Goal: Task Accomplishment & Management: Complete application form

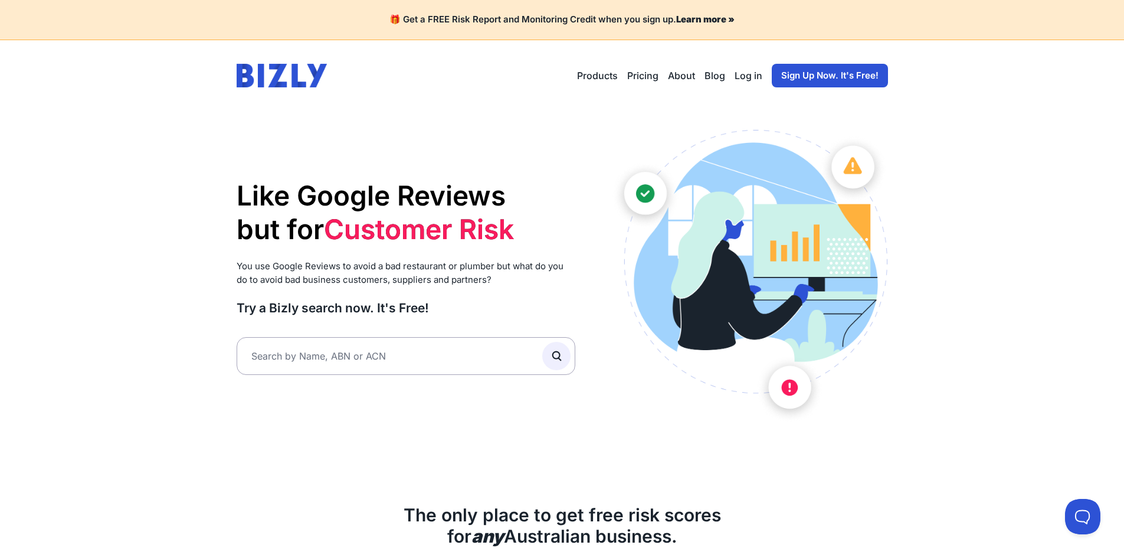
click at [807, 76] on link "Sign Up Now. It's Free!" at bounding box center [830, 76] width 116 height 24
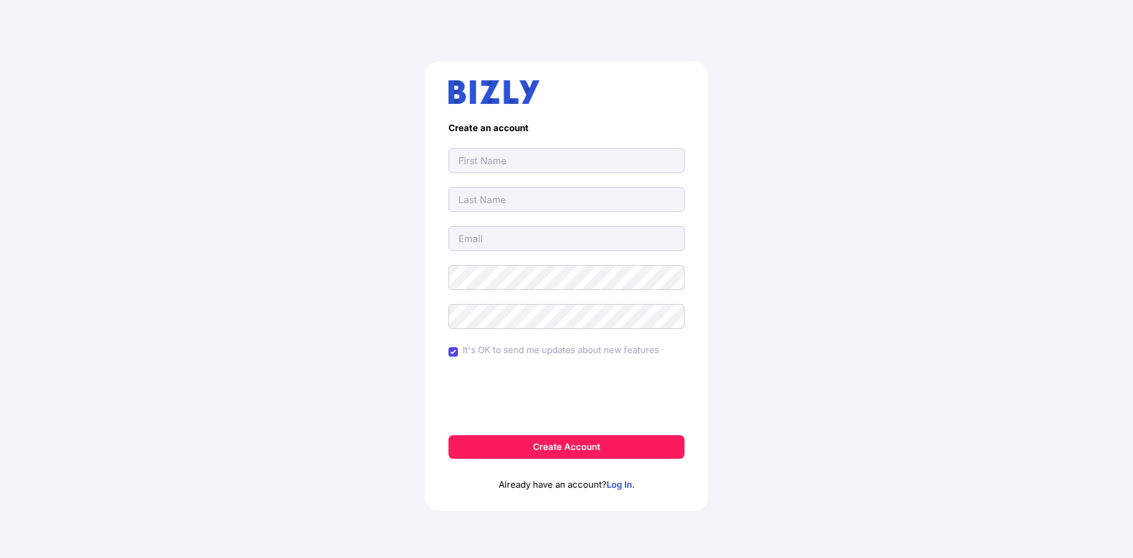
drag, startPoint x: 511, startPoint y: 161, endPoint x: 527, endPoint y: 172, distance: 20.3
click at [511, 161] on input "text" at bounding box center [567, 160] width 236 height 25
type input "[EMAIL_ADDRESS][DOMAIN_NAME]"
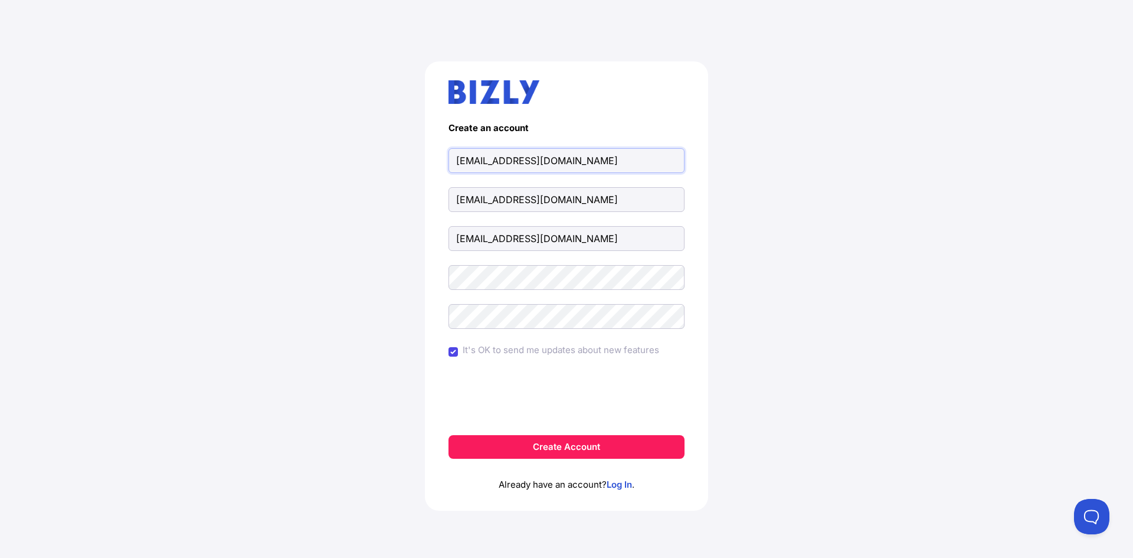
click at [506, 161] on input "[EMAIL_ADDRESS][DOMAIN_NAME]" at bounding box center [567, 160] width 236 height 25
click at [509, 195] on input "[EMAIL_ADDRESS][DOMAIN_NAME]" at bounding box center [567, 199] width 236 height 25
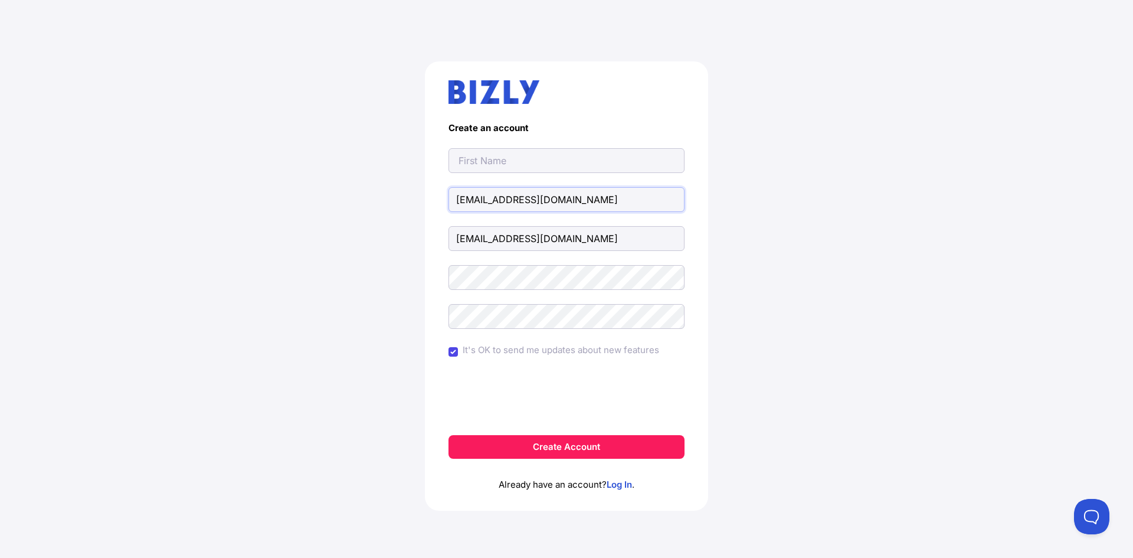
click at [509, 196] on input "[EMAIL_ADDRESS][DOMAIN_NAME]" at bounding box center [567, 199] width 236 height 25
type input "@[DOMAIN_NAME]"
click at [509, 196] on input "@[DOMAIN_NAME]" at bounding box center [567, 199] width 236 height 25
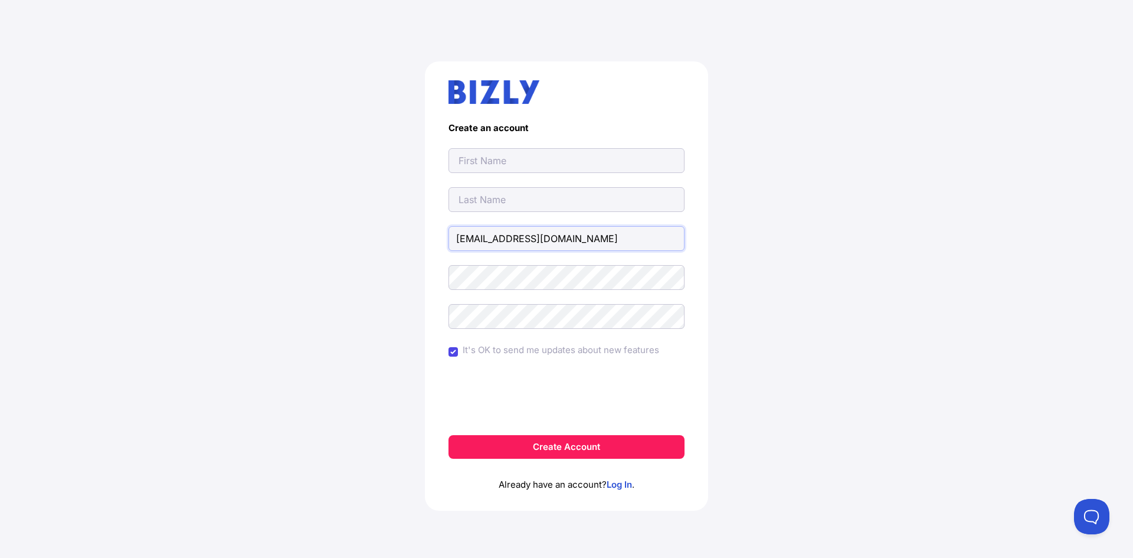
click at [502, 228] on input "[EMAIL_ADDRESS][DOMAIN_NAME]" at bounding box center [567, 238] width 236 height 25
click at [502, 228] on input "aandjmaintenancegroup@gmail.com" at bounding box center [567, 238] width 236 height 25
click at [488, 162] on input "text" at bounding box center [567, 160] width 236 height 25
click at [498, 162] on input "text" at bounding box center [567, 160] width 236 height 25
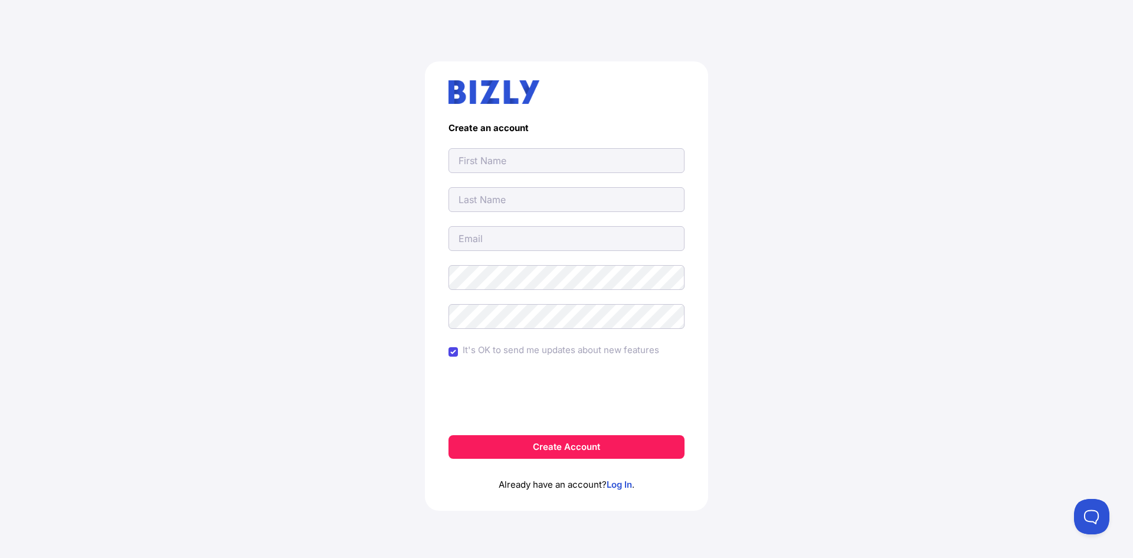
click at [230, 217] on div "Create an account It's OK to send me updates about new features Create Account …" at bounding box center [567, 290] width 1086 height 515
paste input "A&J Maintenance Group"
click at [489, 162] on input "text" at bounding box center [567, 160] width 236 height 25
click at [554, 161] on input "A&J Maintenance Group" at bounding box center [567, 160] width 236 height 25
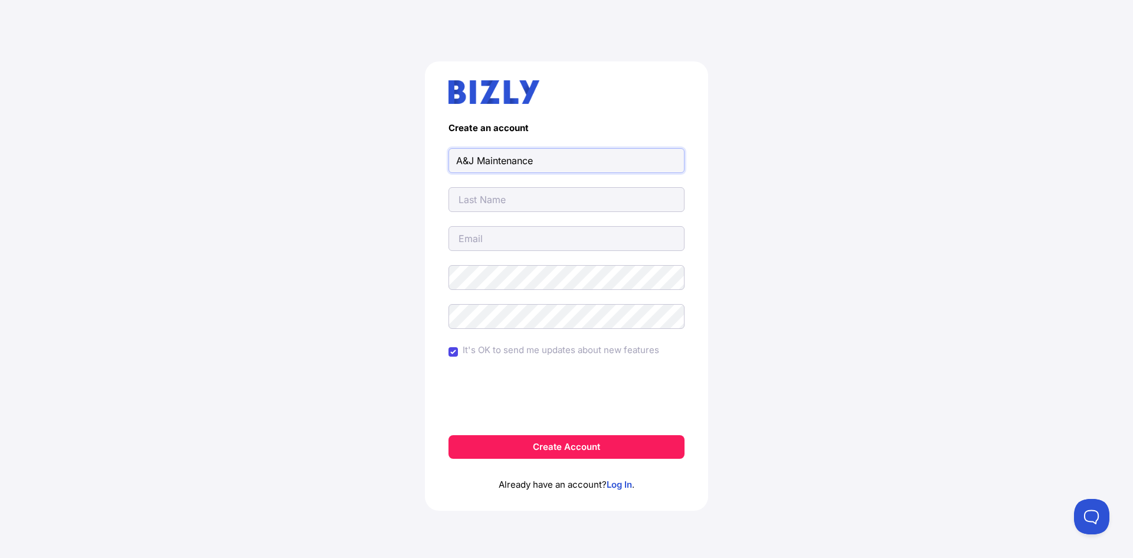
type input "A&J Maintenance"
paste input "Group"
click at [485, 201] on input "text" at bounding box center [567, 199] width 236 height 25
type input "Group"
click at [480, 238] on input "email" at bounding box center [567, 238] width 236 height 25
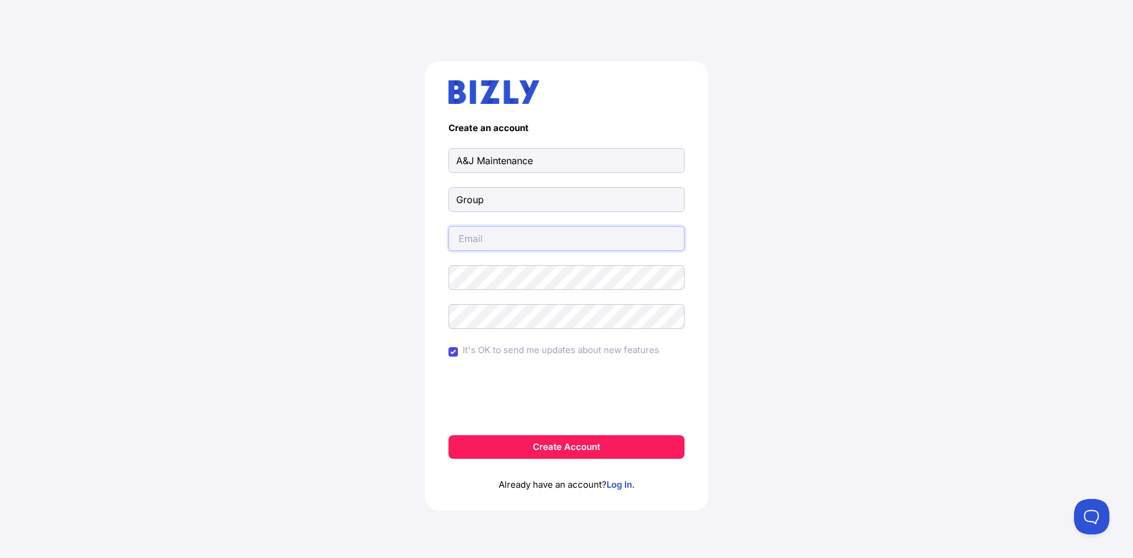
type input "[EMAIL_ADDRESS][DOMAIN_NAME]"
click at [231, 234] on div "Create an account A&J Maintenance Group aandjmaintenancegroup@gmail.com It's OK…" at bounding box center [567, 290] width 1086 height 515
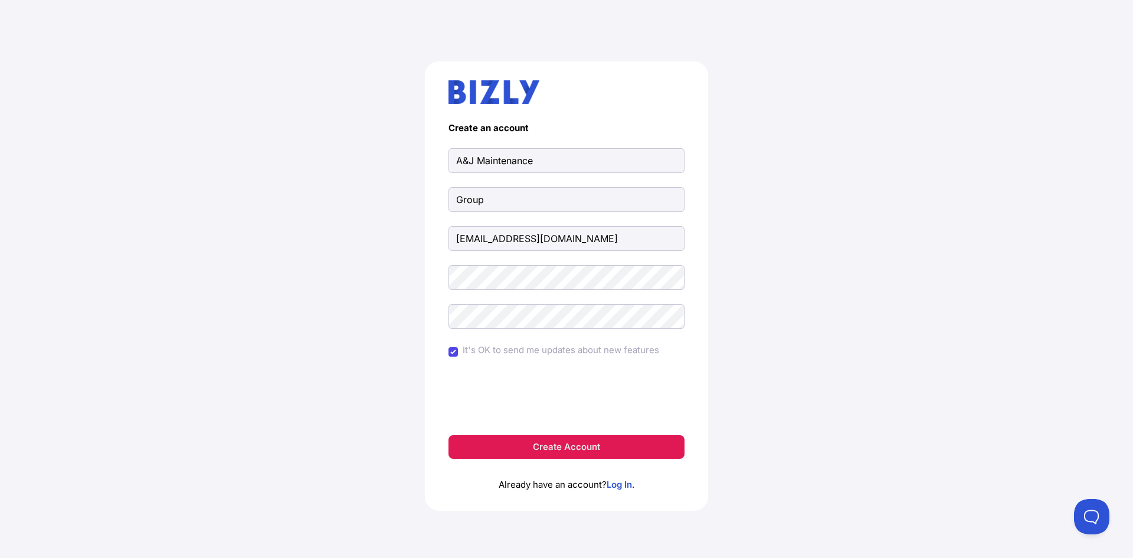
click at [563, 453] on button "Create Account" at bounding box center [567, 447] width 236 height 24
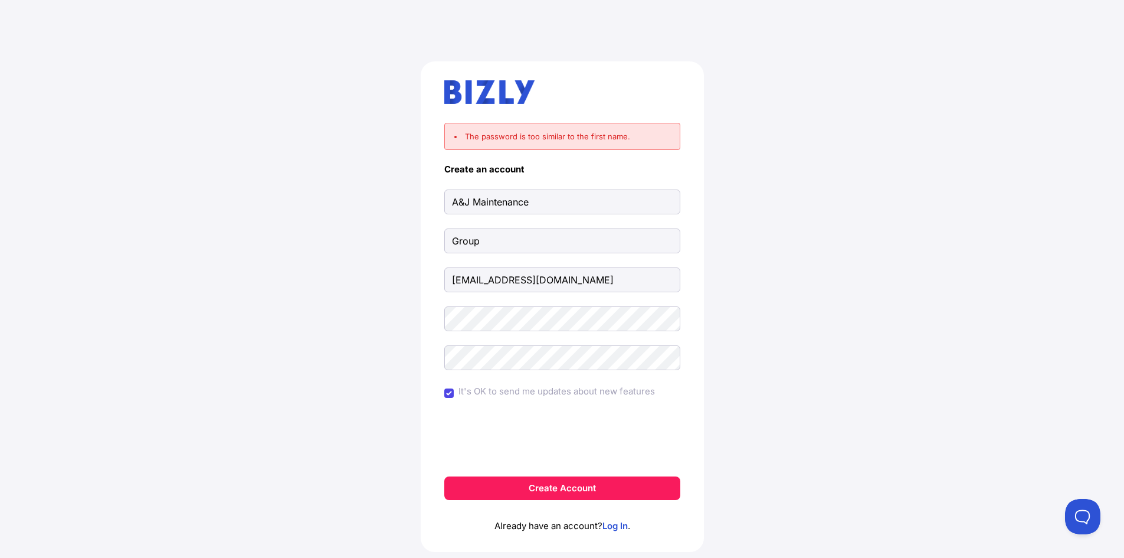
click at [182, 349] on div "The password is too similar to the first name. Create an account A&J Maintenanc…" at bounding box center [562, 311] width 1077 height 557
click at [465, 335] on form "The password is too similar to the first name. Create an account A&J Maintenanc…" at bounding box center [562, 311] width 236 height 377
click at [562, 485] on button "Create Account" at bounding box center [562, 488] width 236 height 24
click at [60, 348] on div "The password is too similar to the first name. Create an account A&J Maintenanc…" at bounding box center [562, 311] width 1077 height 557
click at [539, 482] on button "Create Account" at bounding box center [562, 488] width 236 height 24
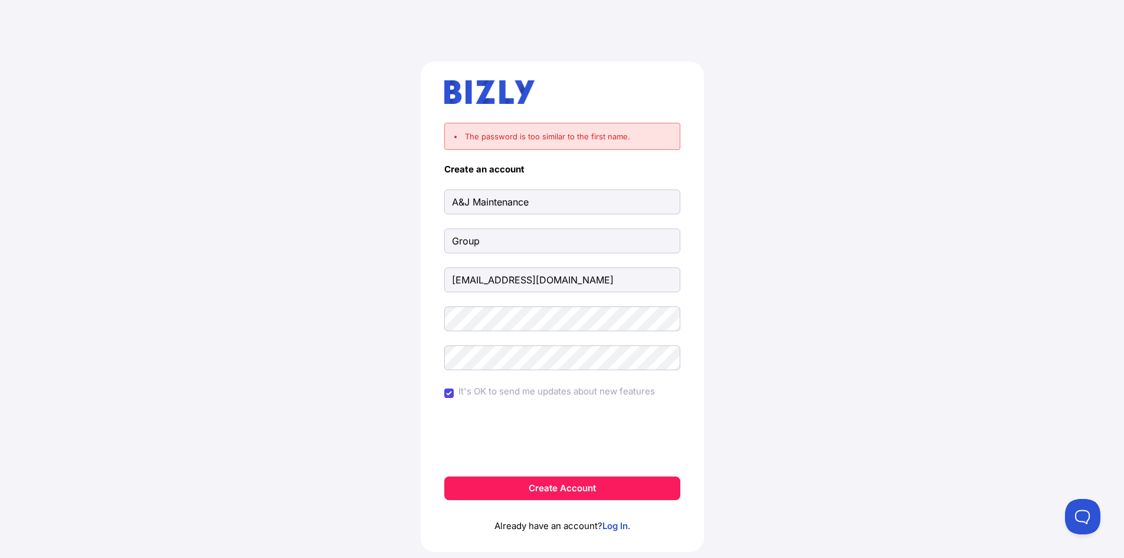
drag, startPoint x: 170, startPoint y: 327, endPoint x: 319, endPoint y: 366, distance: 154.3
click at [170, 327] on div "The password is too similar to the first name. Create an account A&J Maintenanc…" at bounding box center [562, 311] width 1077 height 557
click at [214, 257] on div "The password is too similar to the first name. Create an account A&J Maintenanc…" at bounding box center [562, 311] width 1077 height 557
click at [589, 486] on button "Create Account" at bounding box center [562, 488] width 236 height 24
click at [547, 488] on button "Create Account" at bounding box center [562, 488] width 236 height 24
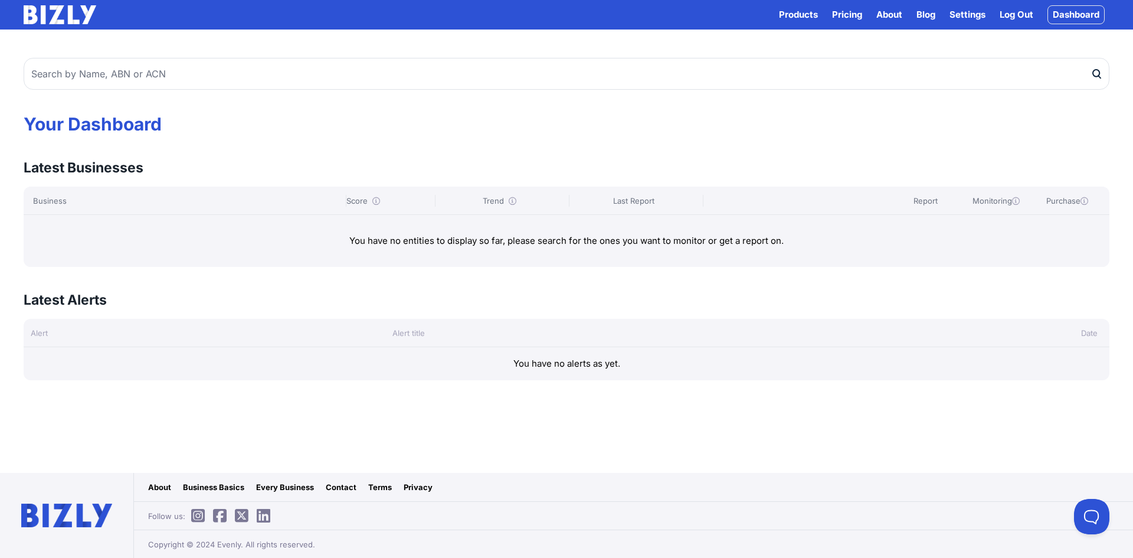
click at [1091, 17] on link "Dashboard" at bounding box center [1076, 14] width 57 height 19
click at [198, 490] on link "Business Basics" at bounding box center [213, 487] width 61 height 12
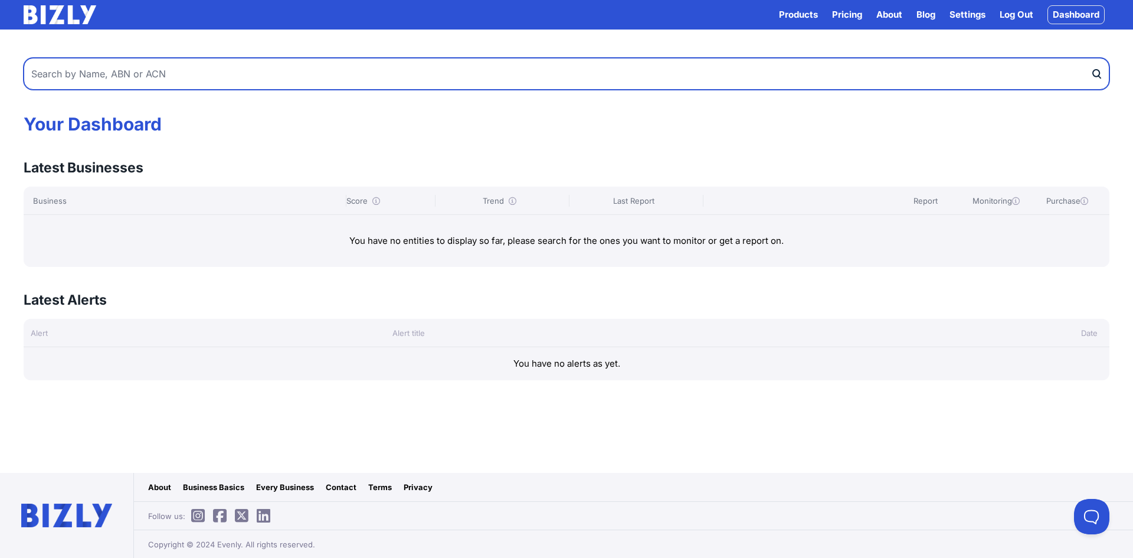
click at [162, 81] on input "text" at bounding box center [567, 74] width 1086 height 32
click at [94, 70] on input "text" at bounding box center [567, 74] width 1086 height 32
paste input "28809219926"
type input "28809219926"
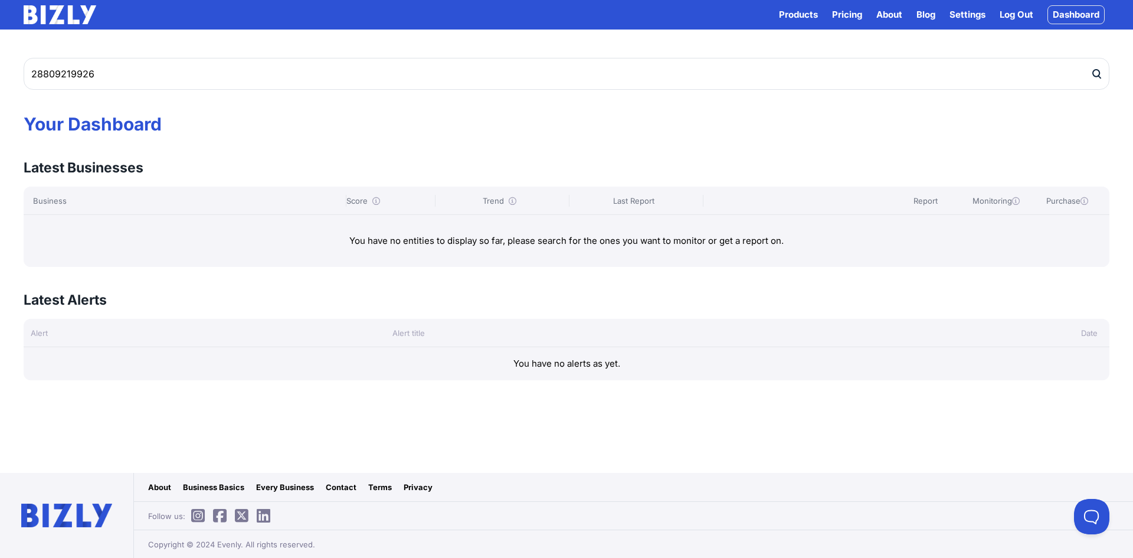
click at [1096, 74] on icon "submit" at bounding box center [1097, 74] width 12 height 12
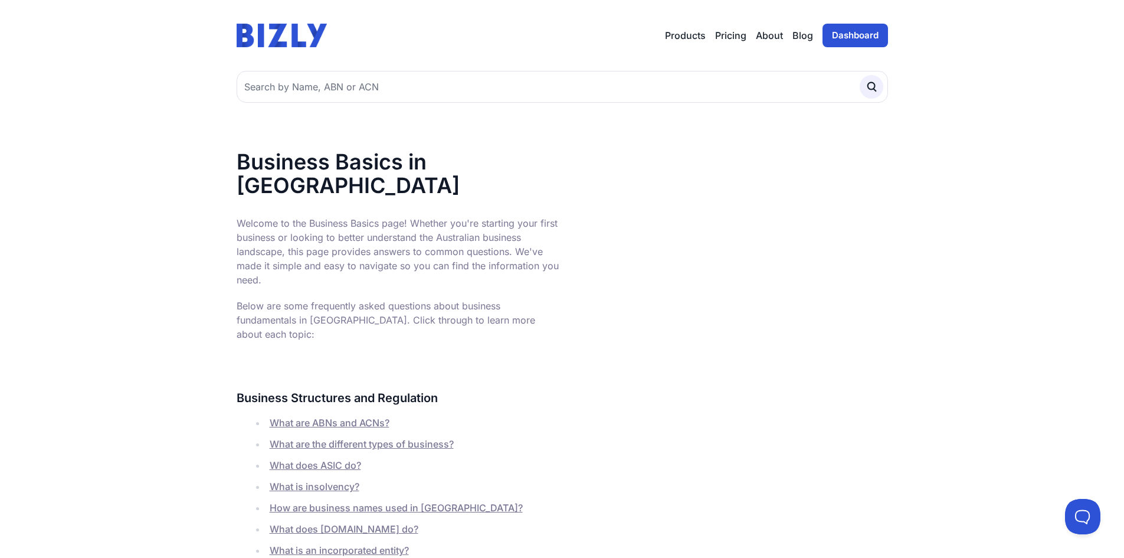
click at [808, 34] on link "Blog" at bounding box center [803, 35] width 21 height 14
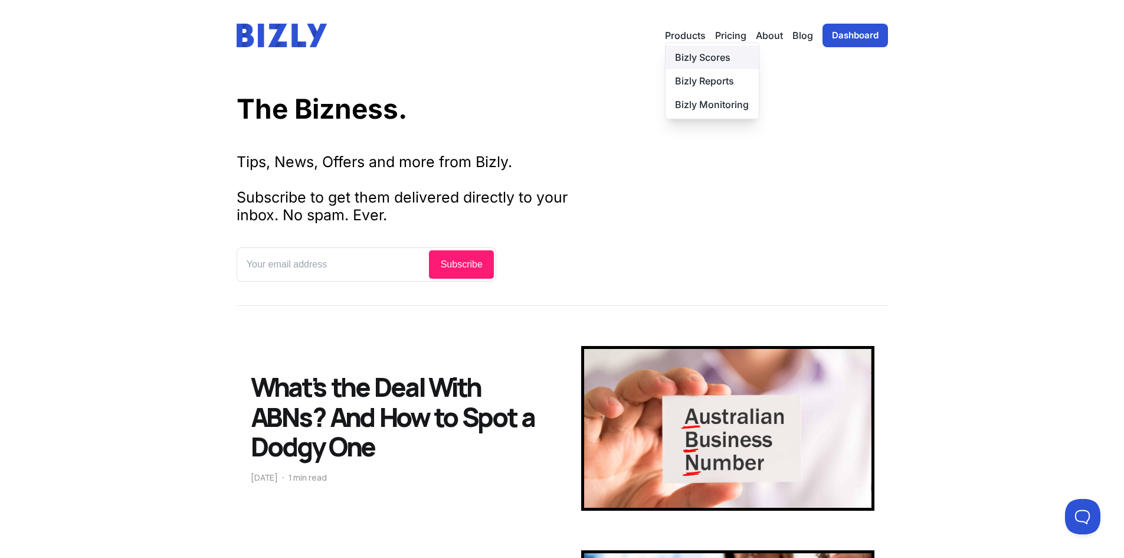
click at [686, 62] on link "Bizly Scores" at bounding box center [712, 57] width 93 height 24
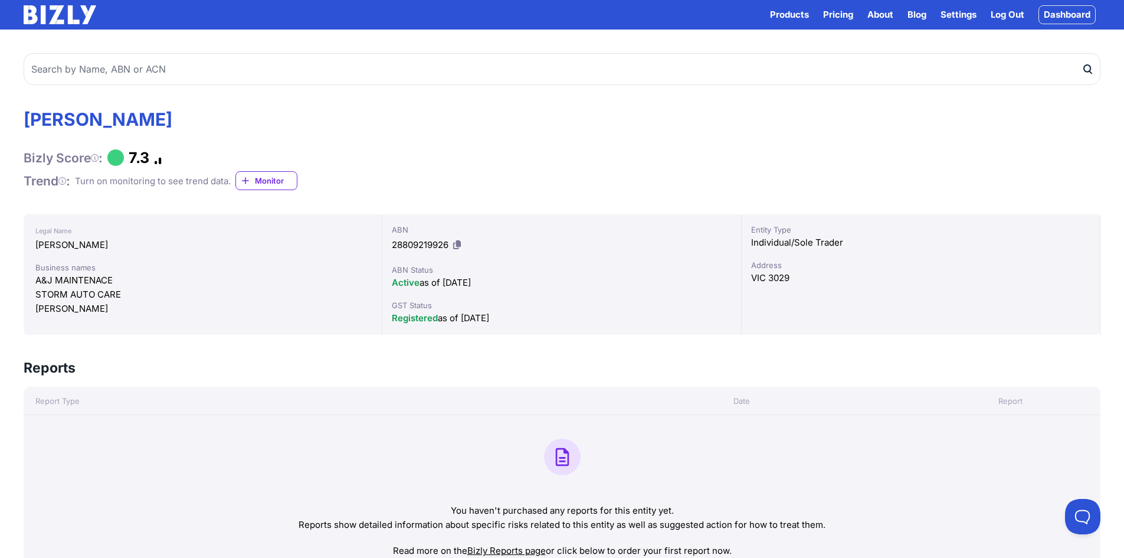
click at [256, 181] on link "Monitor" at bounding box center [267, 180] width 62 height 19
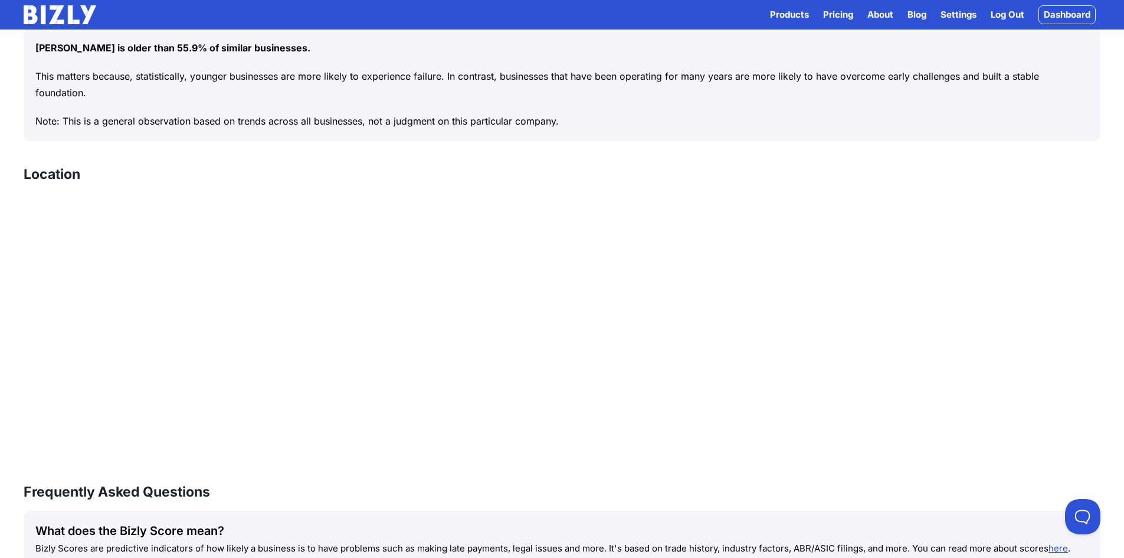
scroll to position [885, 0]
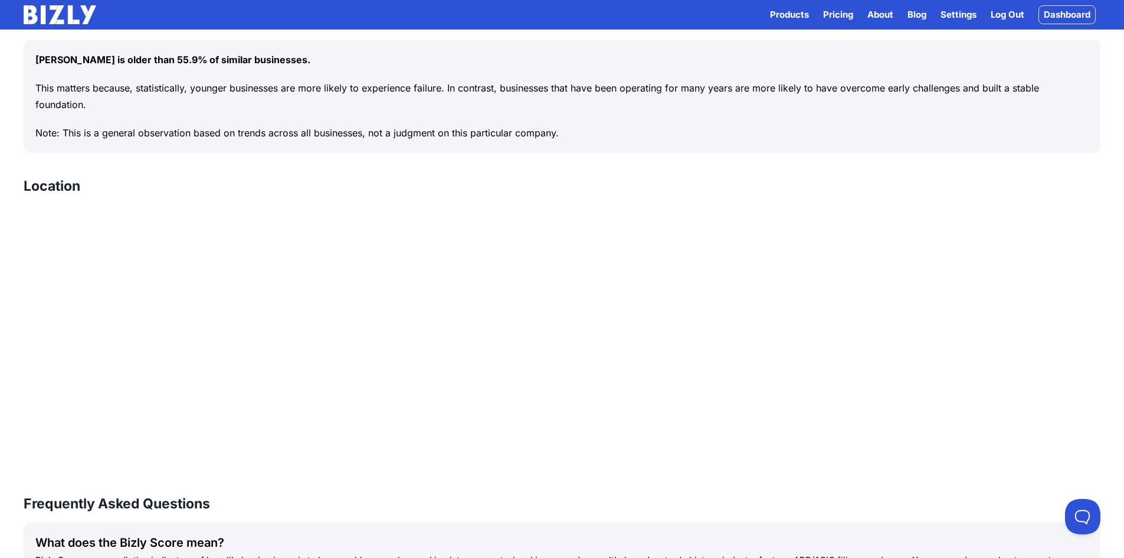
click at [959, 18] on link "Settings" at bounding box center [959, 15] width 36 height 14
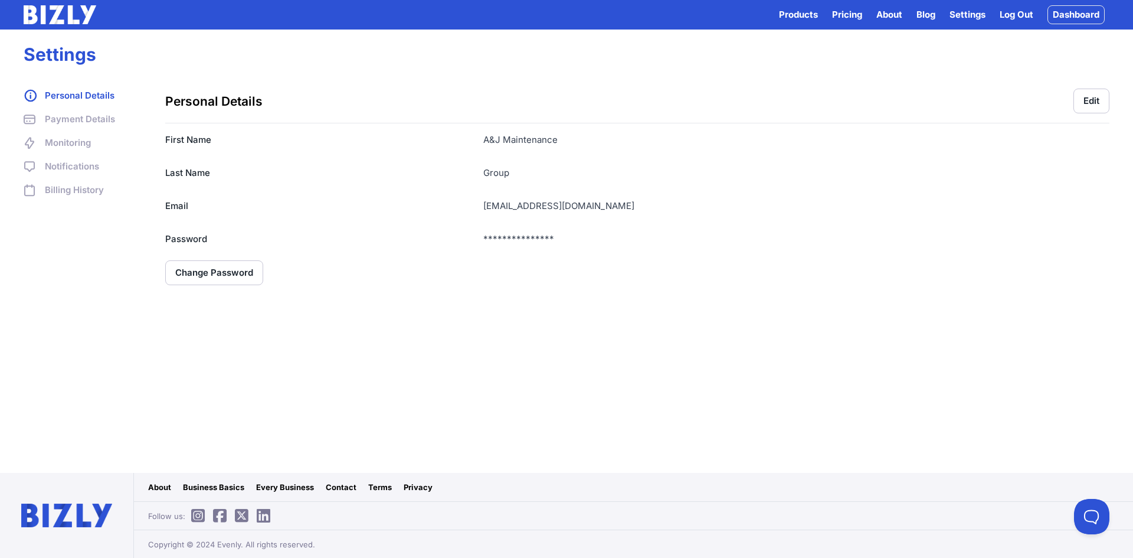
click at [89, 117] on link "Payment Details" at bounding box center [83, 119] width 118 height 14
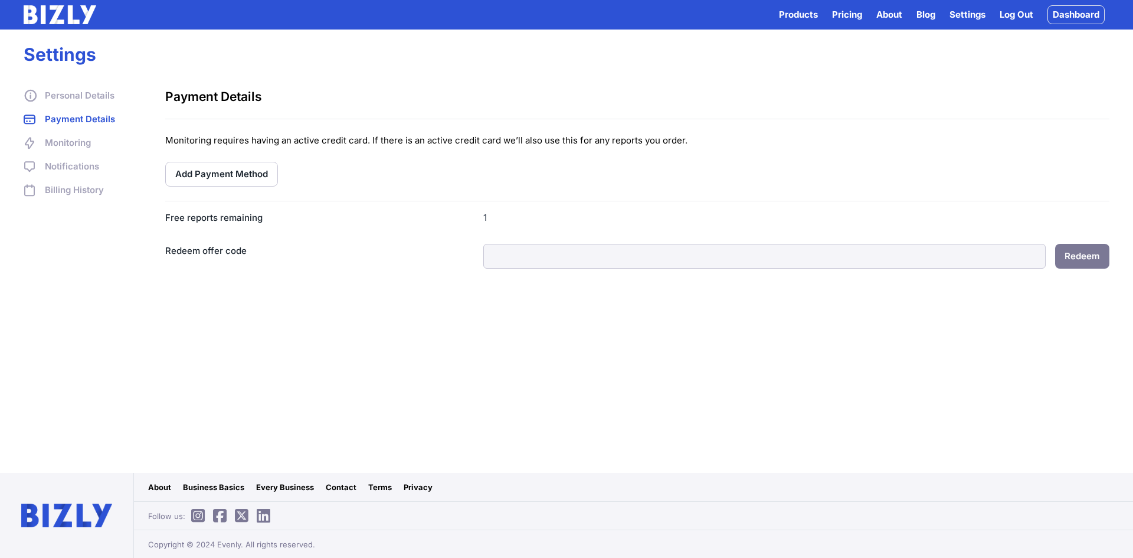
click at [71, 140] on link "Monitoring" at bounding box center [83, 143] width 118 height 14
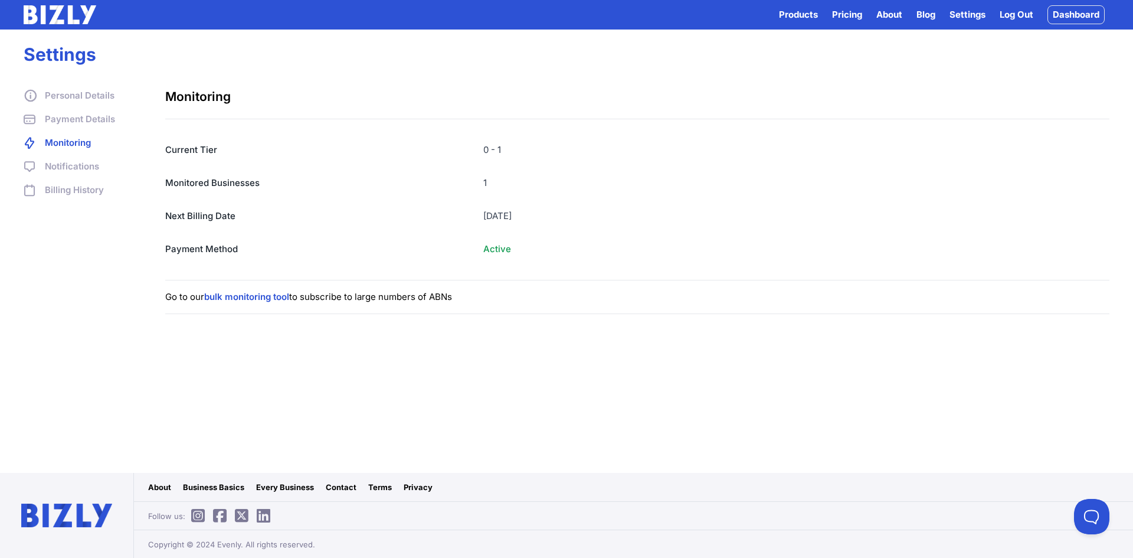
click at [66, 165] on link "Notifications" at bounding box center [83, 166] width 118 height 14
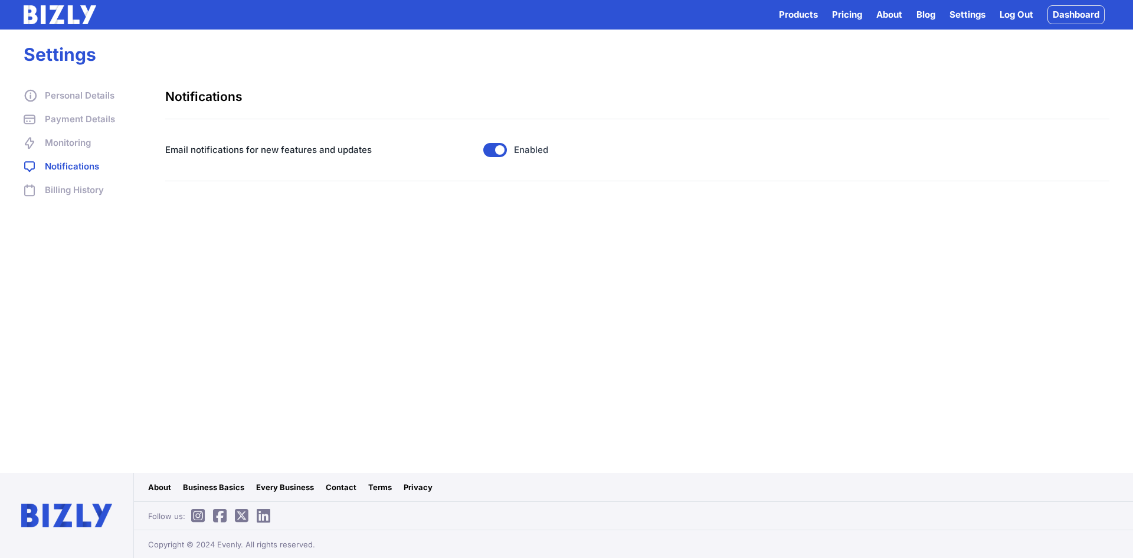
click at [66, 192] on link "Billing History" at bounding box center [83, 190] width 118 height 14
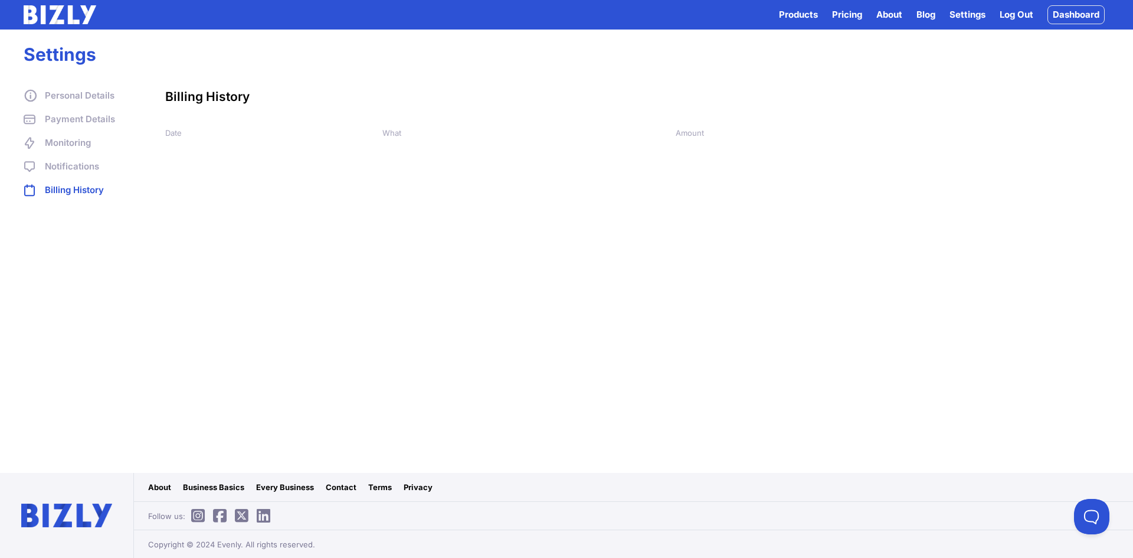
click at [162, 486] on link "About" at bounding box center [159, 487] width 23 height 12
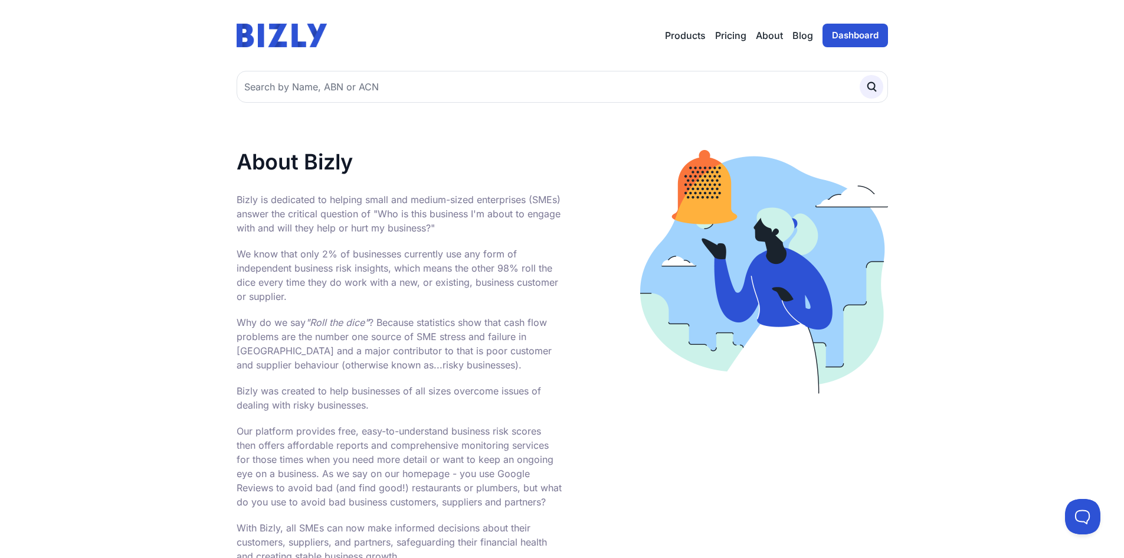
click at [848, 38] on link "Dashboard" at bounding box center [856, 36] width 66 height 24
